Goal: Check status: Check status

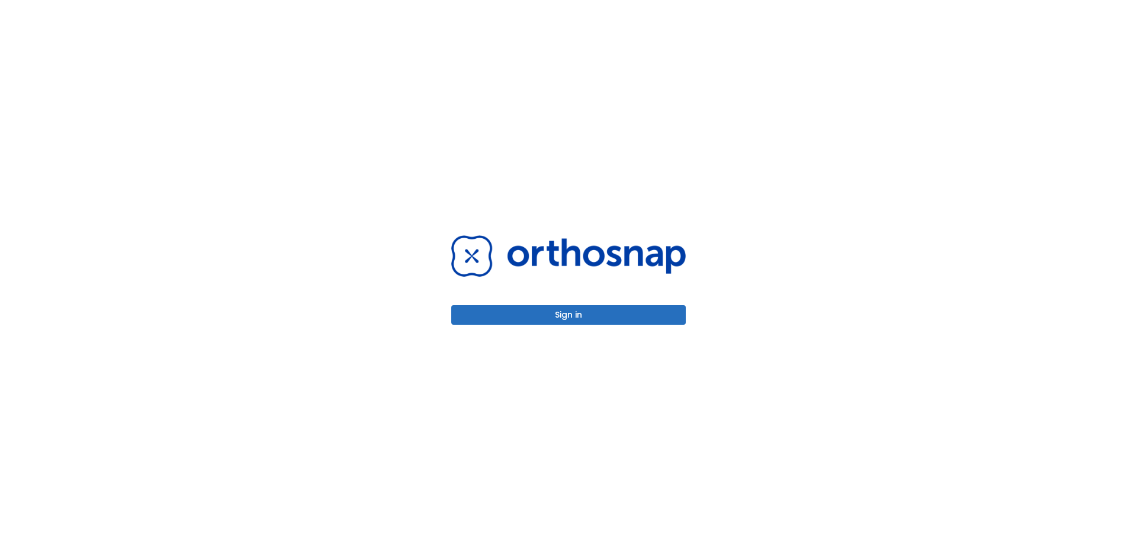
click at [579, 316] on button "Sign in" at bounding box center [568, 315] width 235 height 20
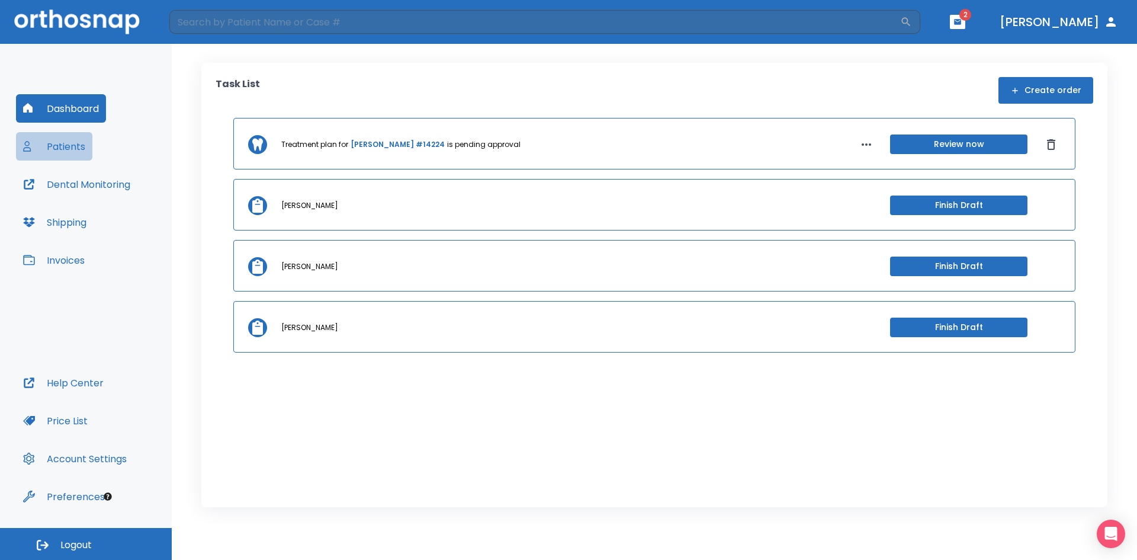
click at [70, 146] on button "Patients" at bounding box center [54, 146] width 76 height 28
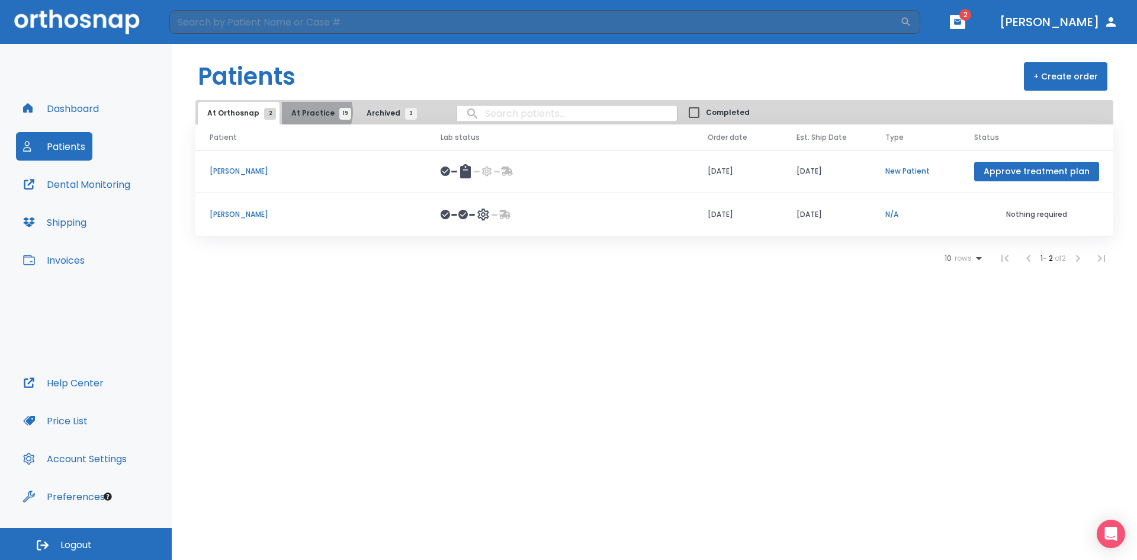
click at [307, 112] on span "At Practice 19" at bounding box center [318, 113] width 54 height 11
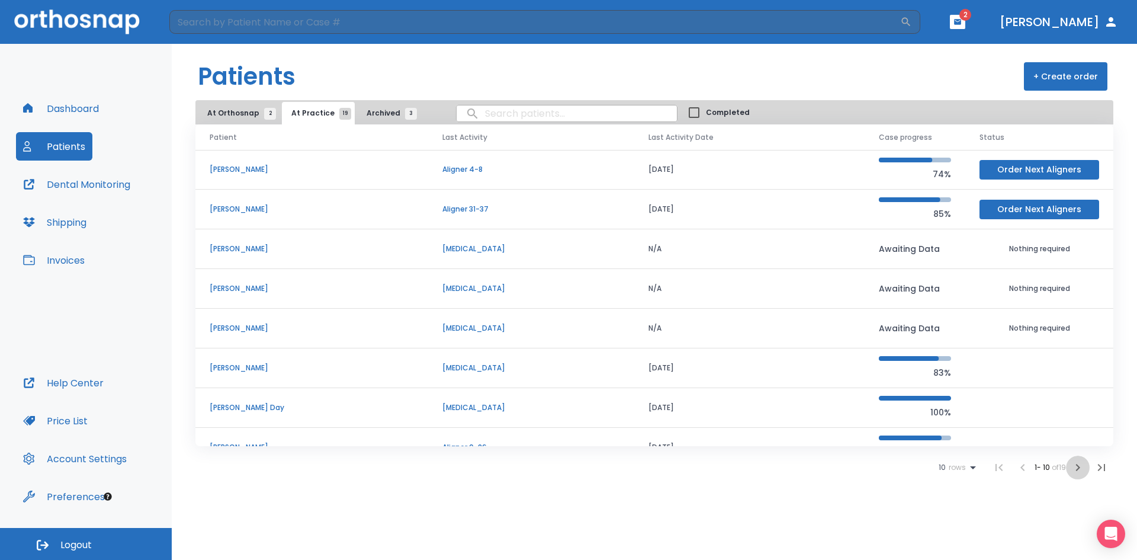
click at [1075, 464] on icon "button" at bounding box center [1078, 467] width 14 height 14
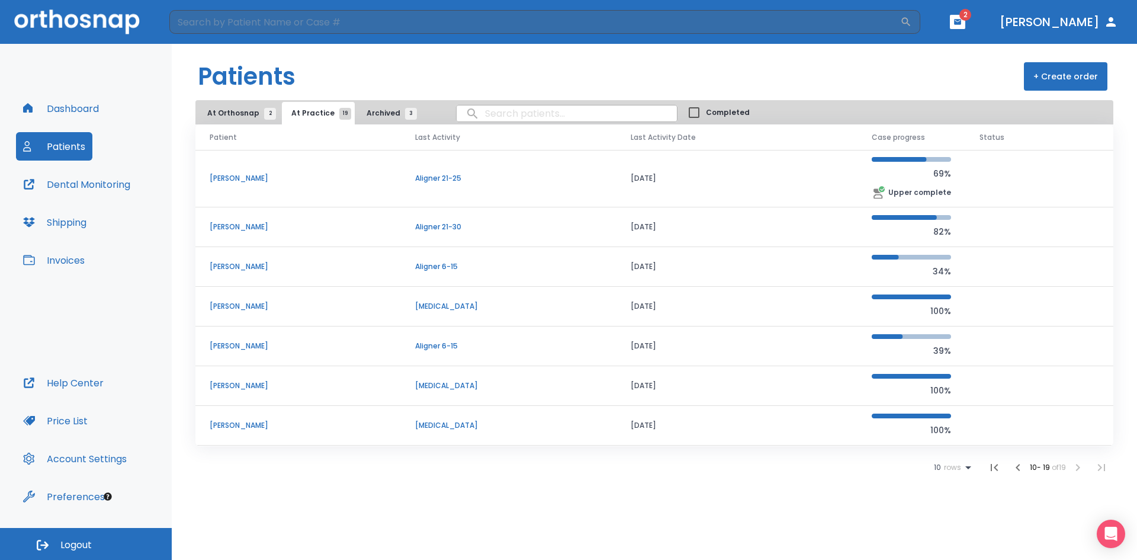
click at [241, 346] on p "[PERSON_NAME]" at bounding box center [298, 346] width 177 height 11
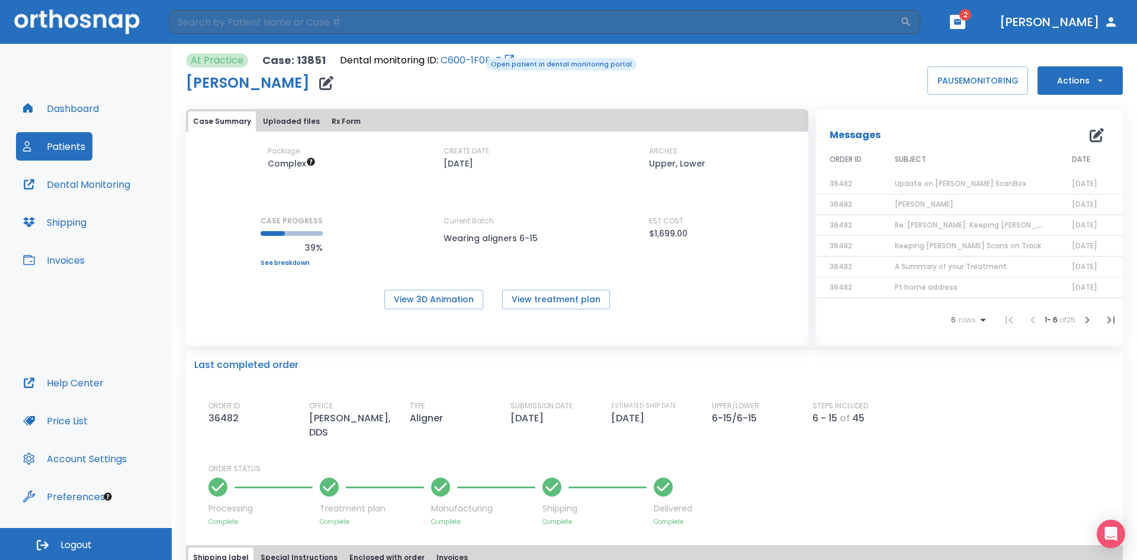
click at [477, 57] on link "C600-1F0F-Z" at bounding box center [471, 60] width 60 height 14
click at [54, 147] on button "Patients" at bounding box center [54, 146] width 76 height 28
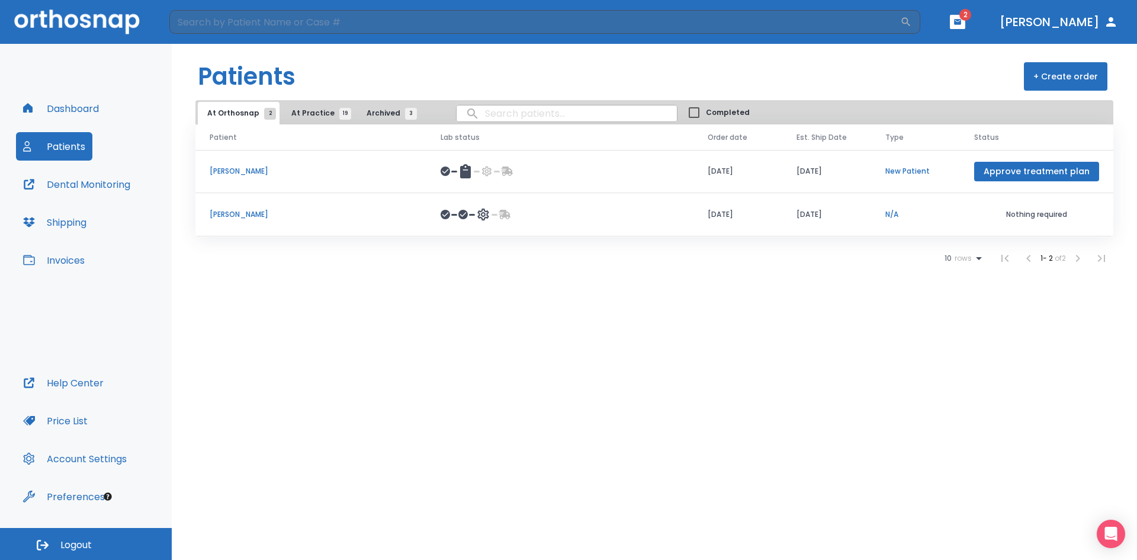
click at [222, 170] on p "[PERSON_NAME]" at bounding box center [311, 171] width 203 height 11
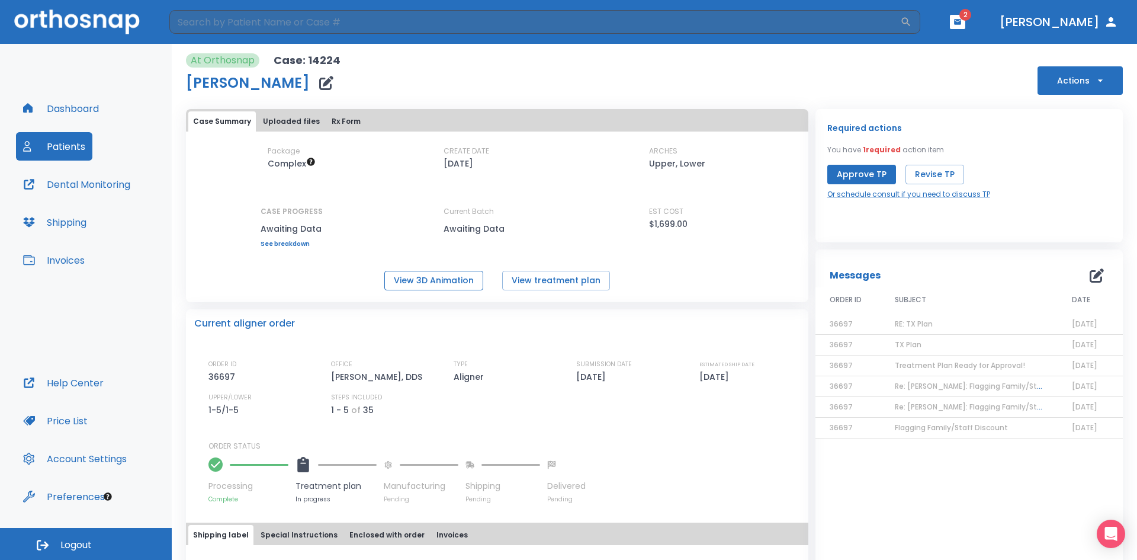
click at [441, 283] on button "View 3D Animation" at bounding box center [433, 281] width 99 height 20
click at [543, 284] on button "View treatment plan" at bounding box center [556, 281] width 108 height 20
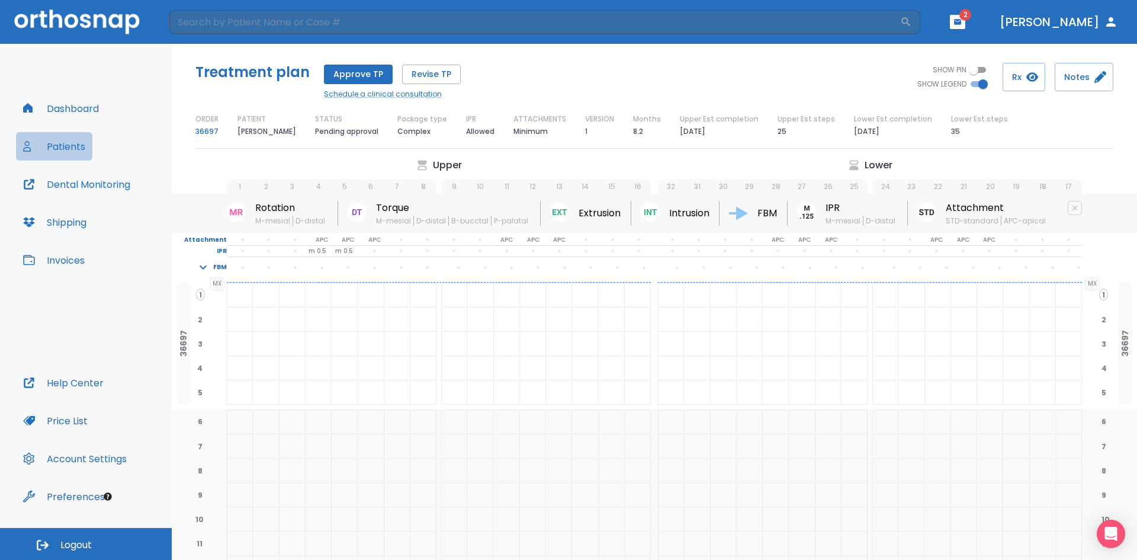
click at [68, 146] on button "Patients" at bounding box center [54, 146] width 76 height 28
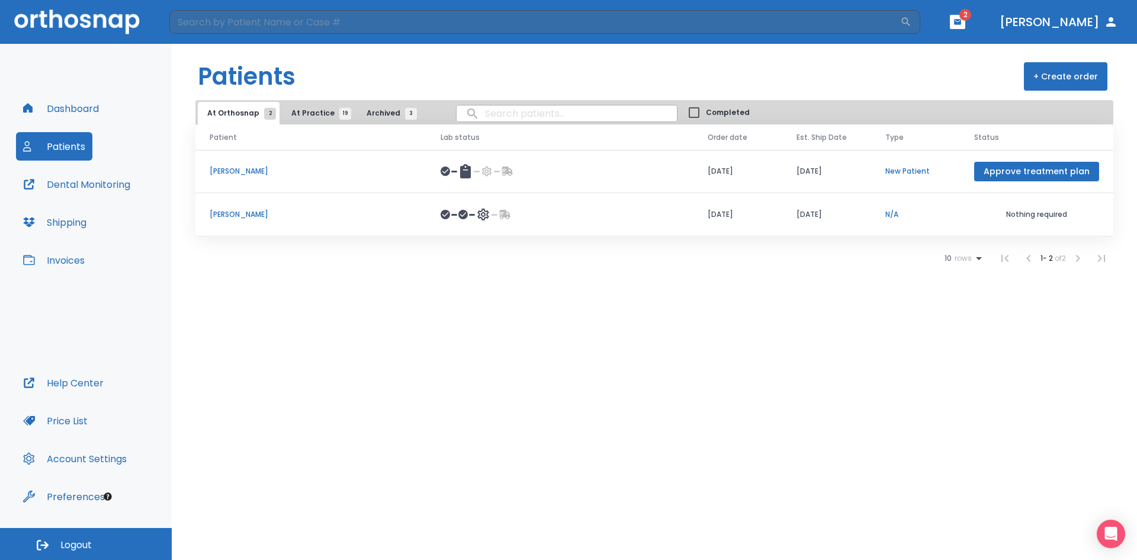
click at [246, 171] on p "[PERSON_NAME]" at bounding box center [311, 171] width 203 height 11
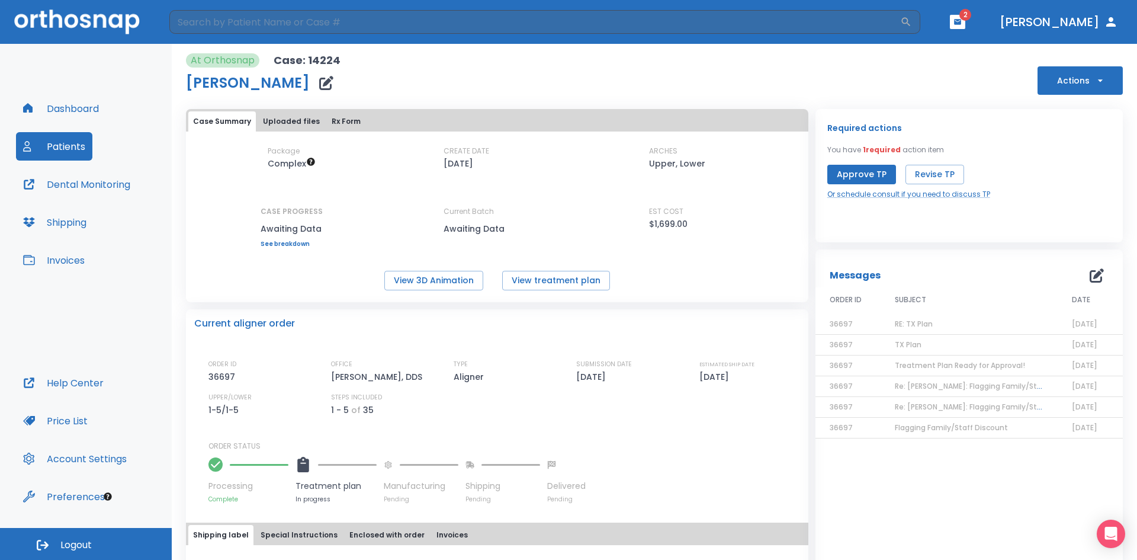
click at [966, 405] on span "Re: Karen Raad: Flagging Family/Staff Discount | [14224:36697]" at bounding box center [1018, 407] width 247 height 10
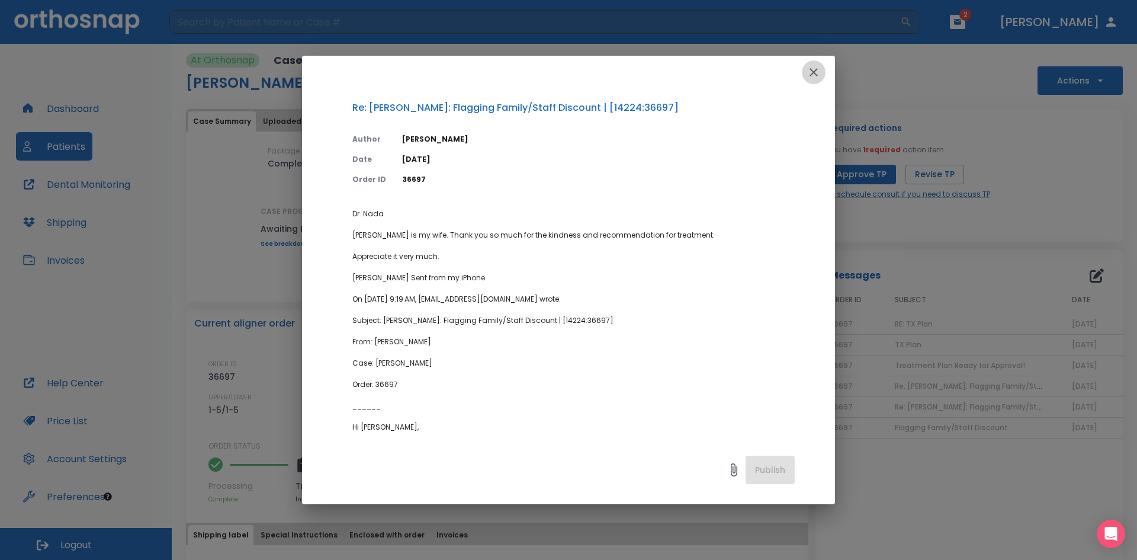
click at [808, 73] on icon "button" at bounding box center [814, 72] width 14 height 14
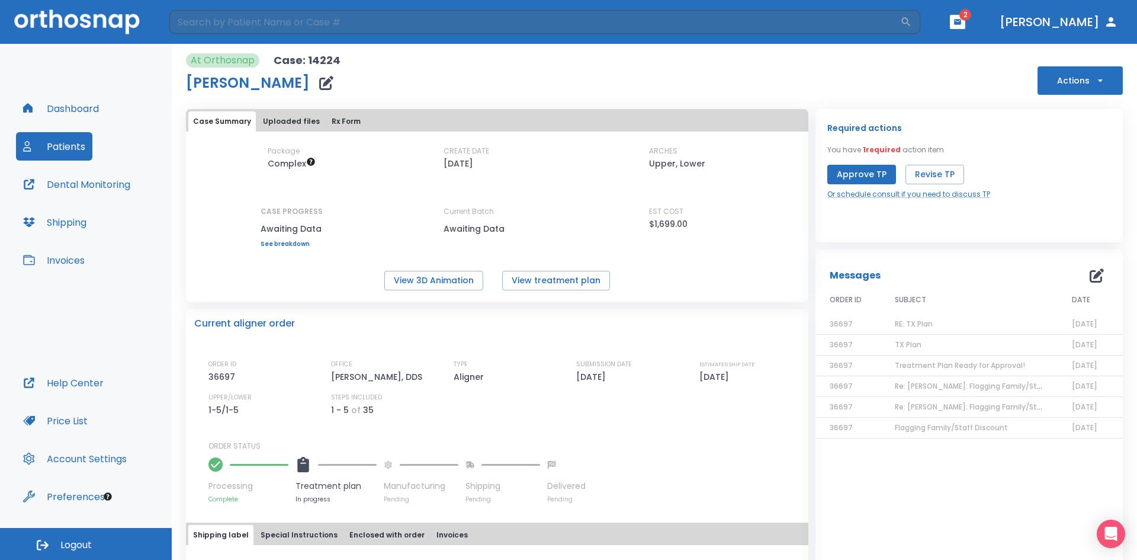
click at [931, 427] on span "Flagging Family/Staff Discount" at bounding box center [951, 427] width 113 height 10
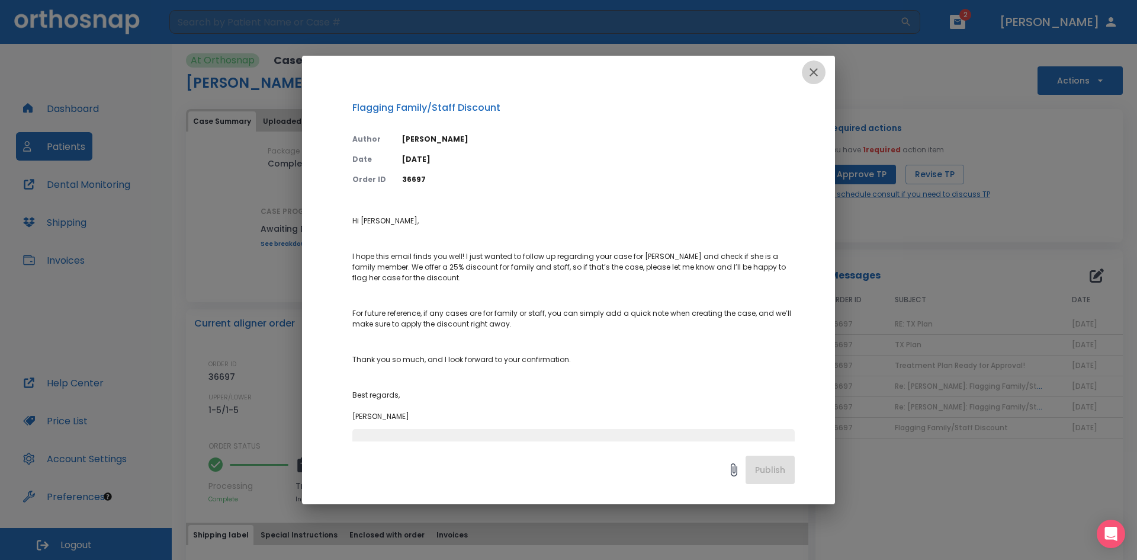
click at [812, 69] on icon "button" at bounding box center [814, 72] width 14 height 14
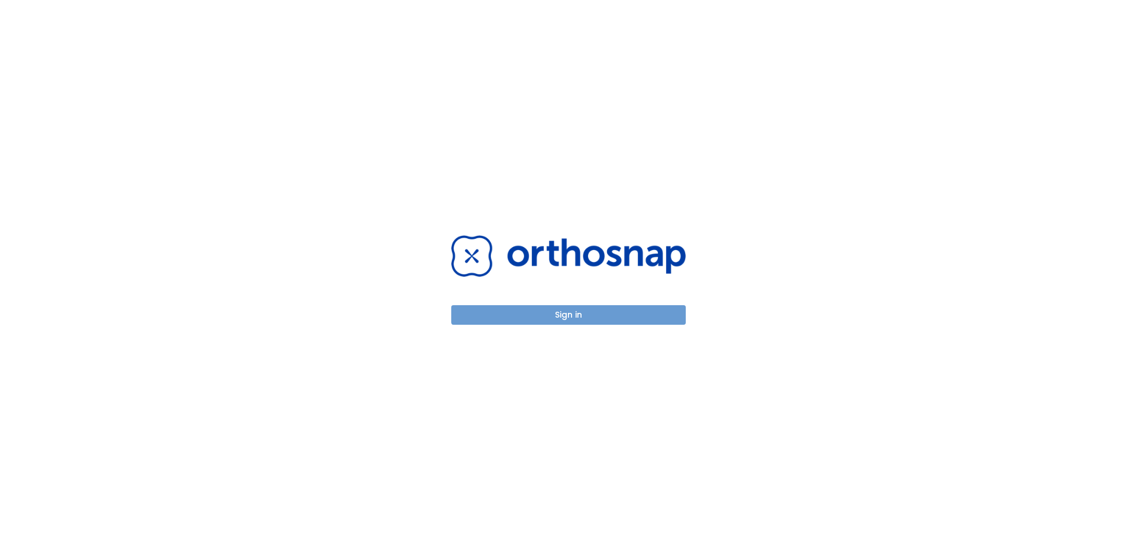
click at [573, 309] on button "Sign in" at bounding box center [568, 315] width 235 height 20
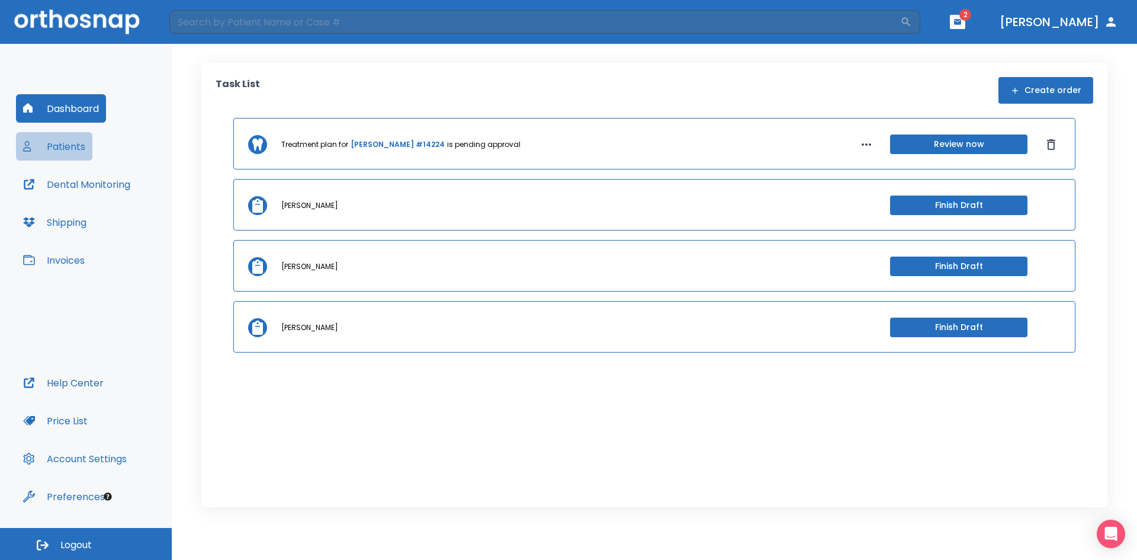
click at [65, 150] on button "Patients" at bounding box center [54, 146] width 76 height 28
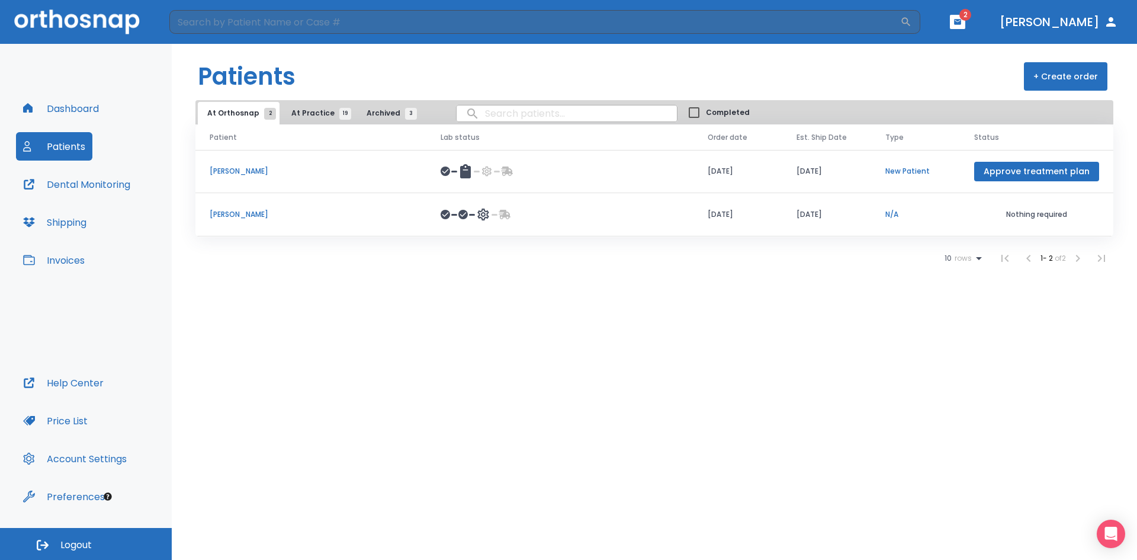
click at [319, 111] on span "At Practice 19" at bounding box center [318, 113] width 54 height 11
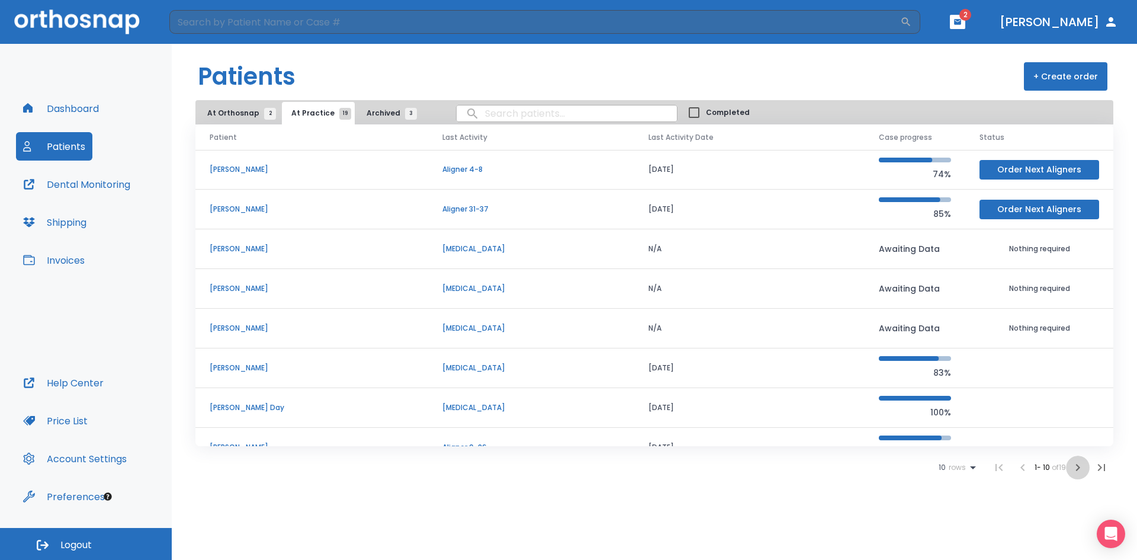
click at [1079, 469] on icon "button" at bounding box center [1078, 467] width 4 height 7
